Goal: Information Seeking & Learning: Find specific page/section

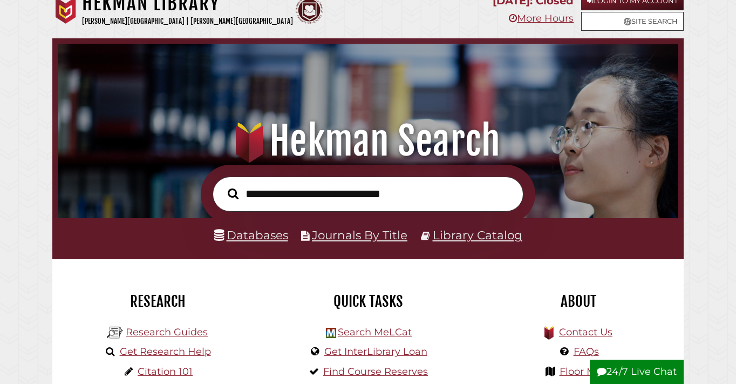
scroll to position [23, 0]
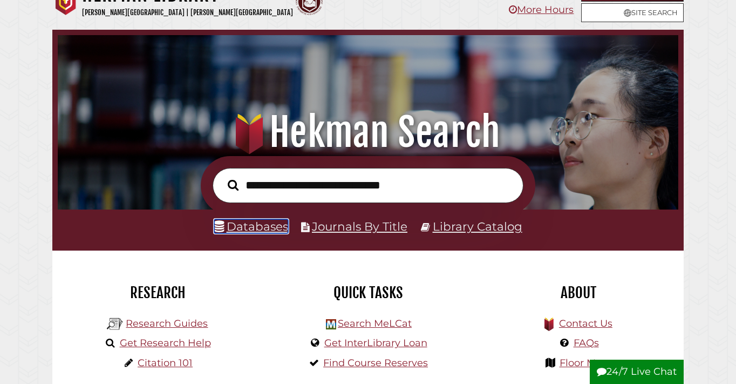
click at [251, 228] on link "Databases" at bounding box center [251, 226] width 74 height 14
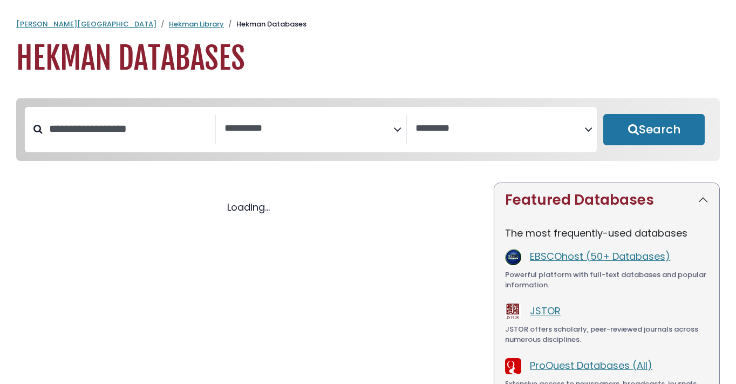
select select "Database Subject Filter"
select select "Database Vendors Filter"
select select "Database Subject Filter"
select select "Database Vendors Filter"
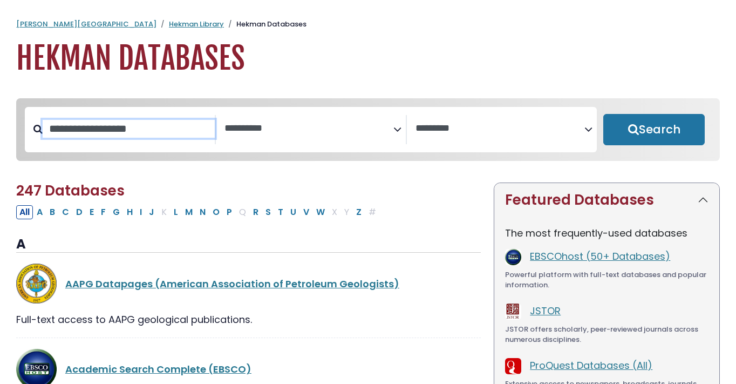
click at [126, 130] on input "Search database by title or keyword" at bounding box center [129, 129] width 172 height 18
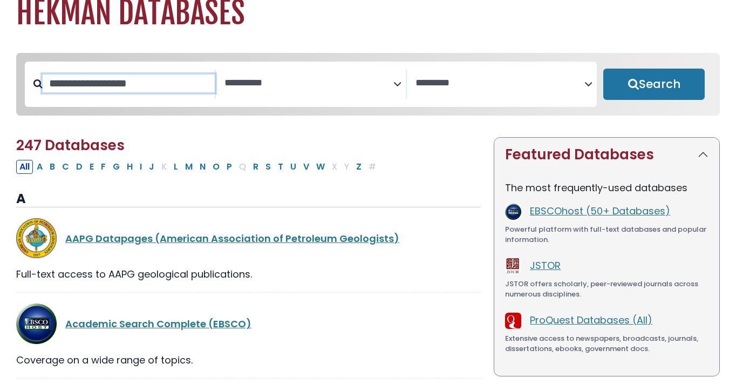
scroll to position [31, 0]
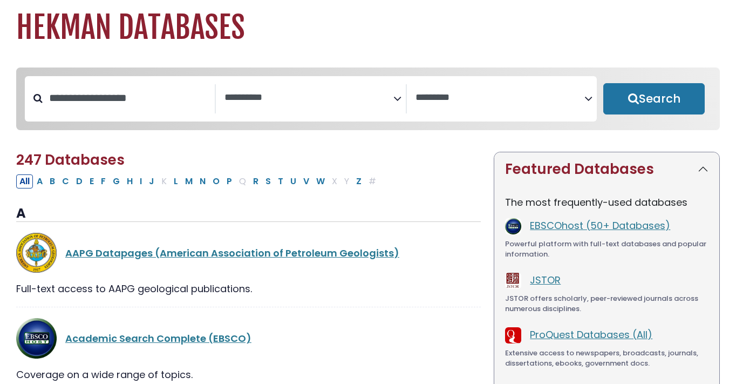
click at [264, 101] on textarea "Search" at bounding box center [308, 97] width 169 height 11
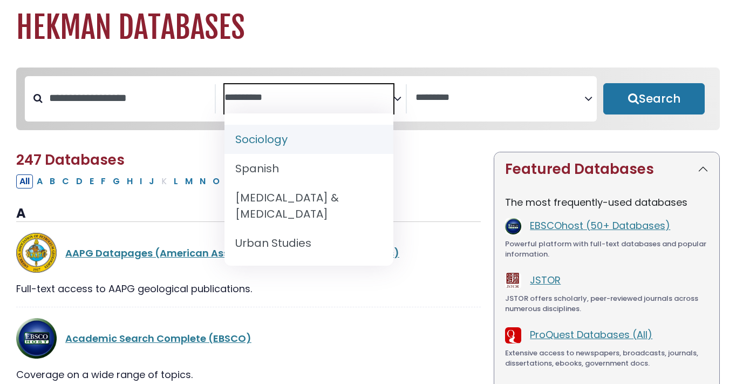
scroll to position [1105, 0]
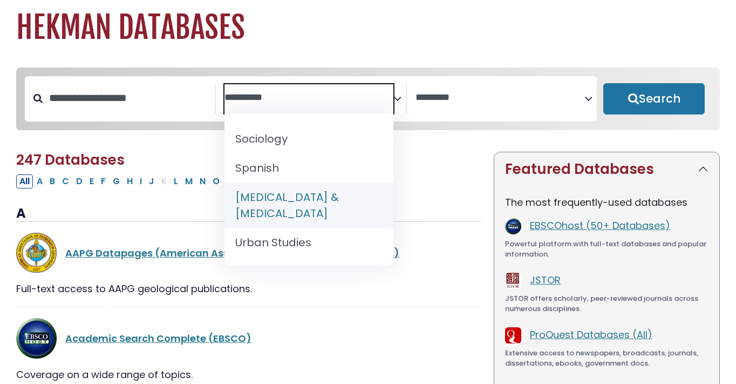
select select "*****"
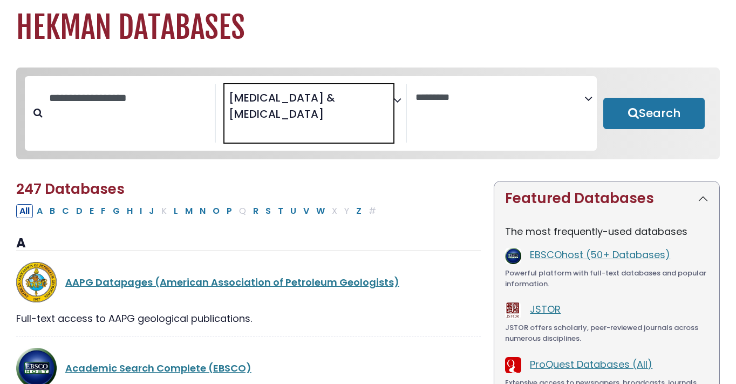
scroll to position [540, 0]
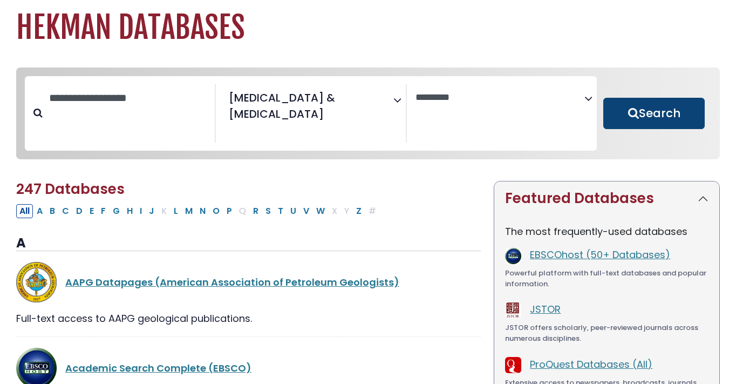
click at [686, 105] on button "Search" at bounding box center [653, 113] width 101 height 31
select select "Database Vendors Filter"
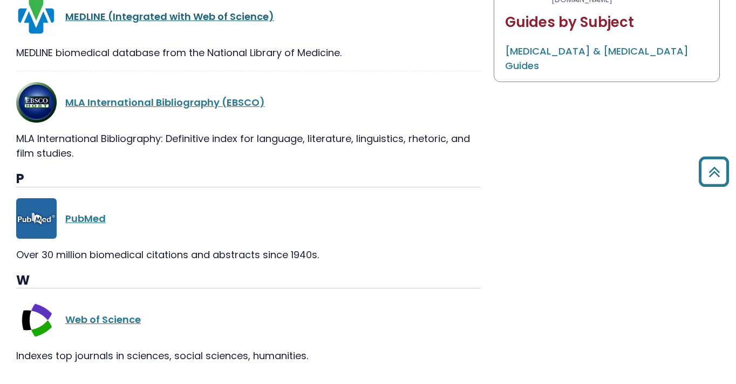
scroll to position [645, 0]
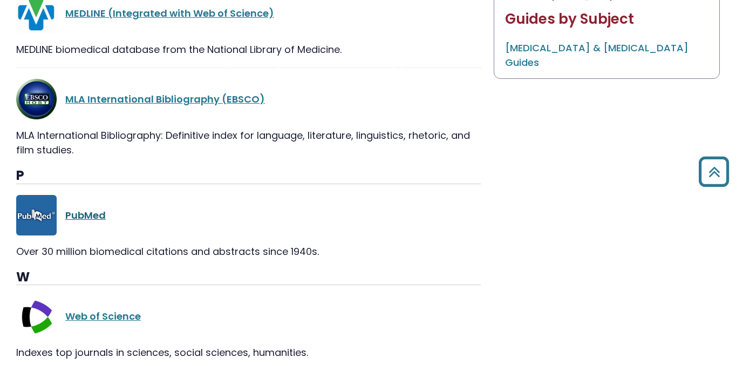
click at [84, 215] on link "PubMed" at bounding box center [85, 214] width 40 height 13
